Goal: Information Seeking & Learning: Learn about a topic

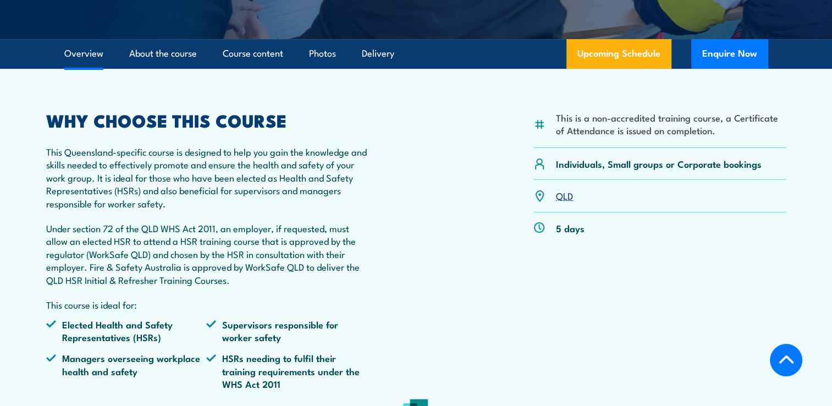
scroll to position [330, 0]
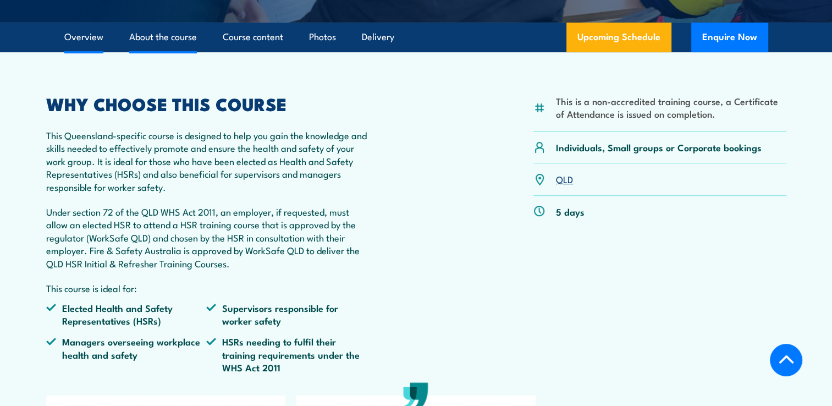
click at [195, 47] on link "About the course" at bounding box center [163, 37] width 68 height 29
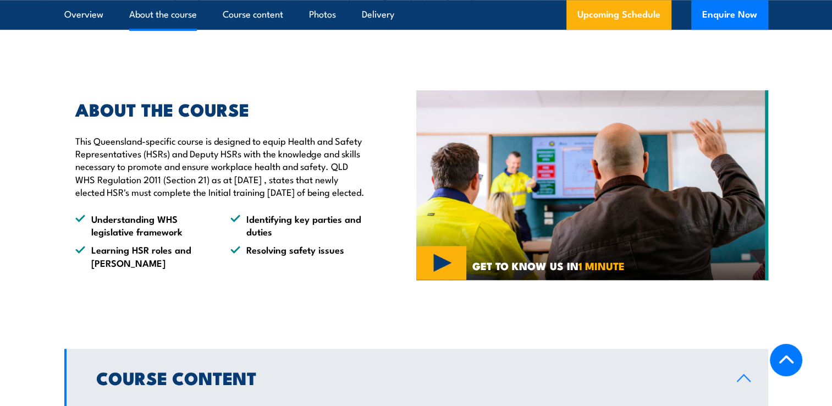
scroll to position [869, 0]
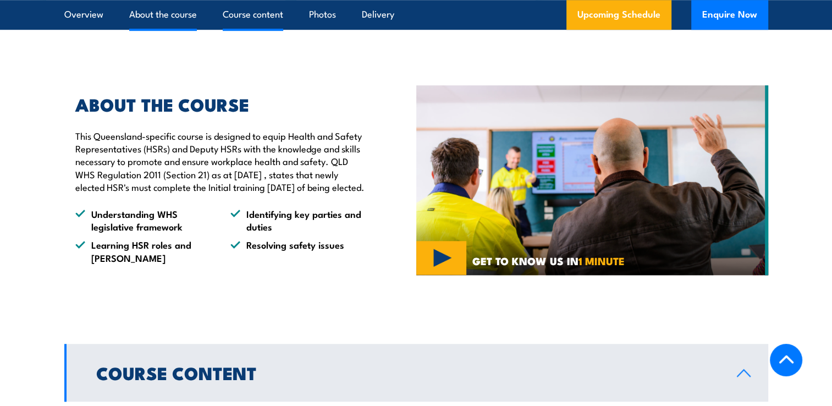
click at [235, 7] on link "Course content" at bounding box center [253, 14] width 60 height 29
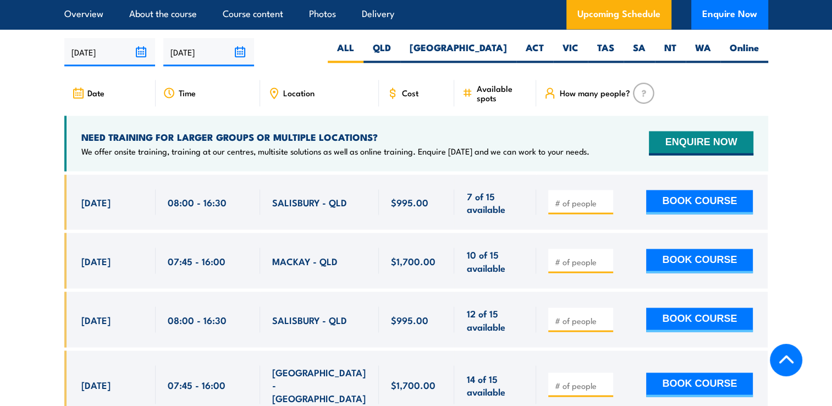
scroll to position [1958, 0]
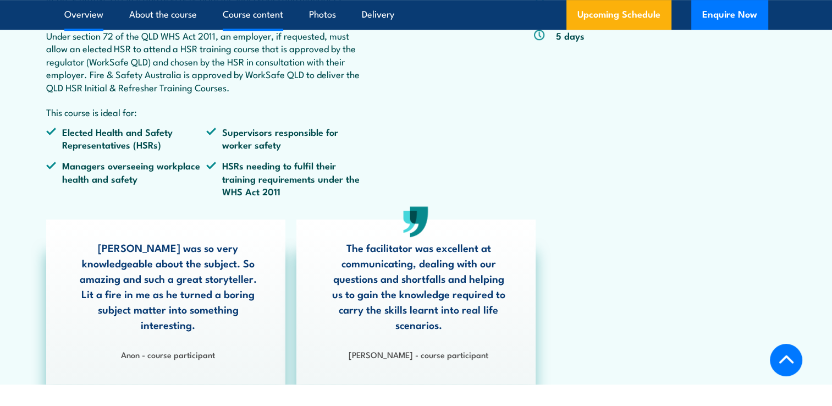
click at [263, 20] on link "Course content" at bounding box center [253, 14] width 60 height 29
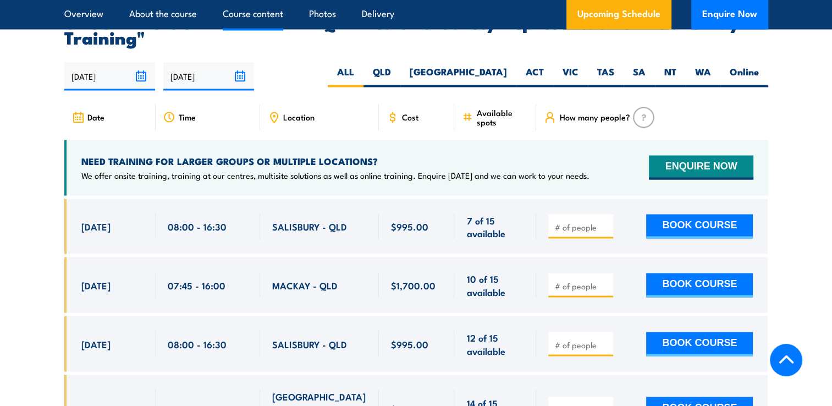
scroll to position [2015, 0]
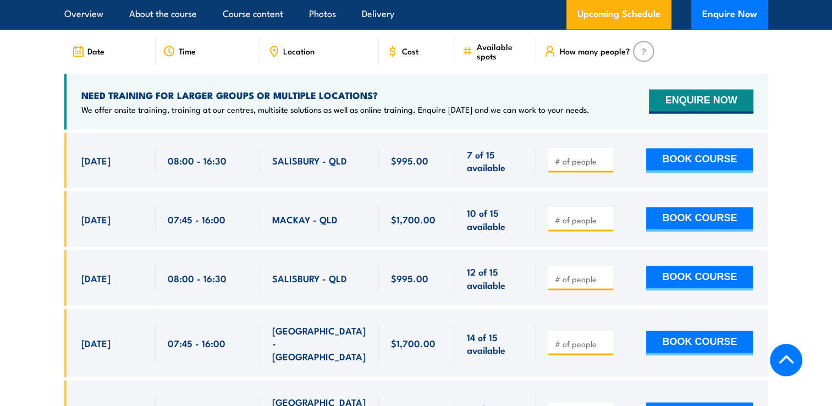
click at [301, 54] on div "Location" at bounding box center [319, 51] width 119 height 26
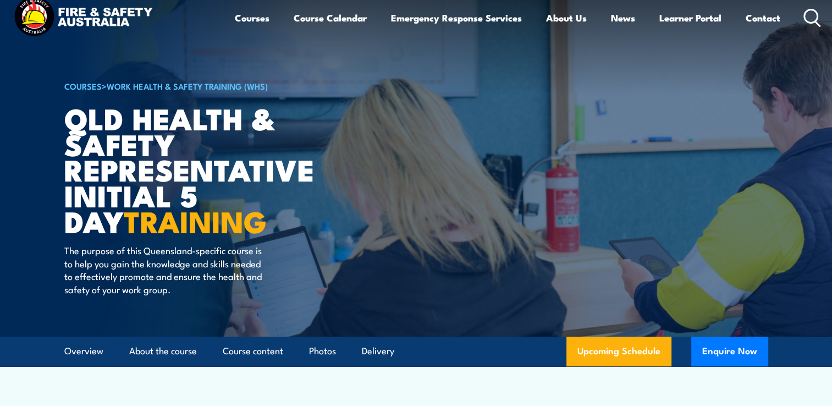
scroll to position [0, 0]
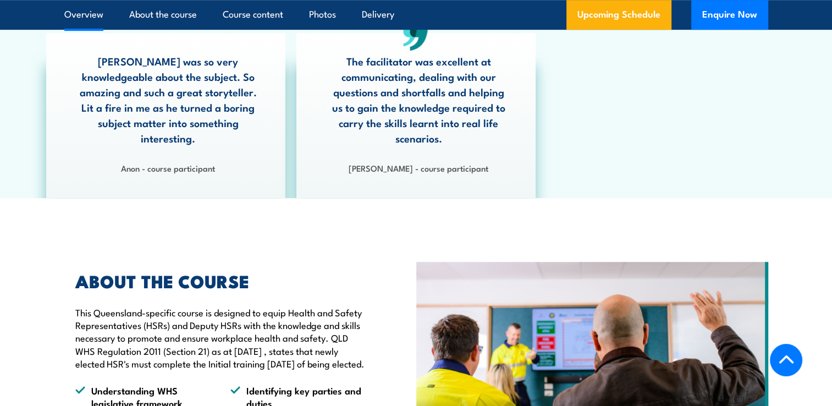
scroll to position [488, 0]
